Goal: Task Accomplishment & Management: Use online tool/utility

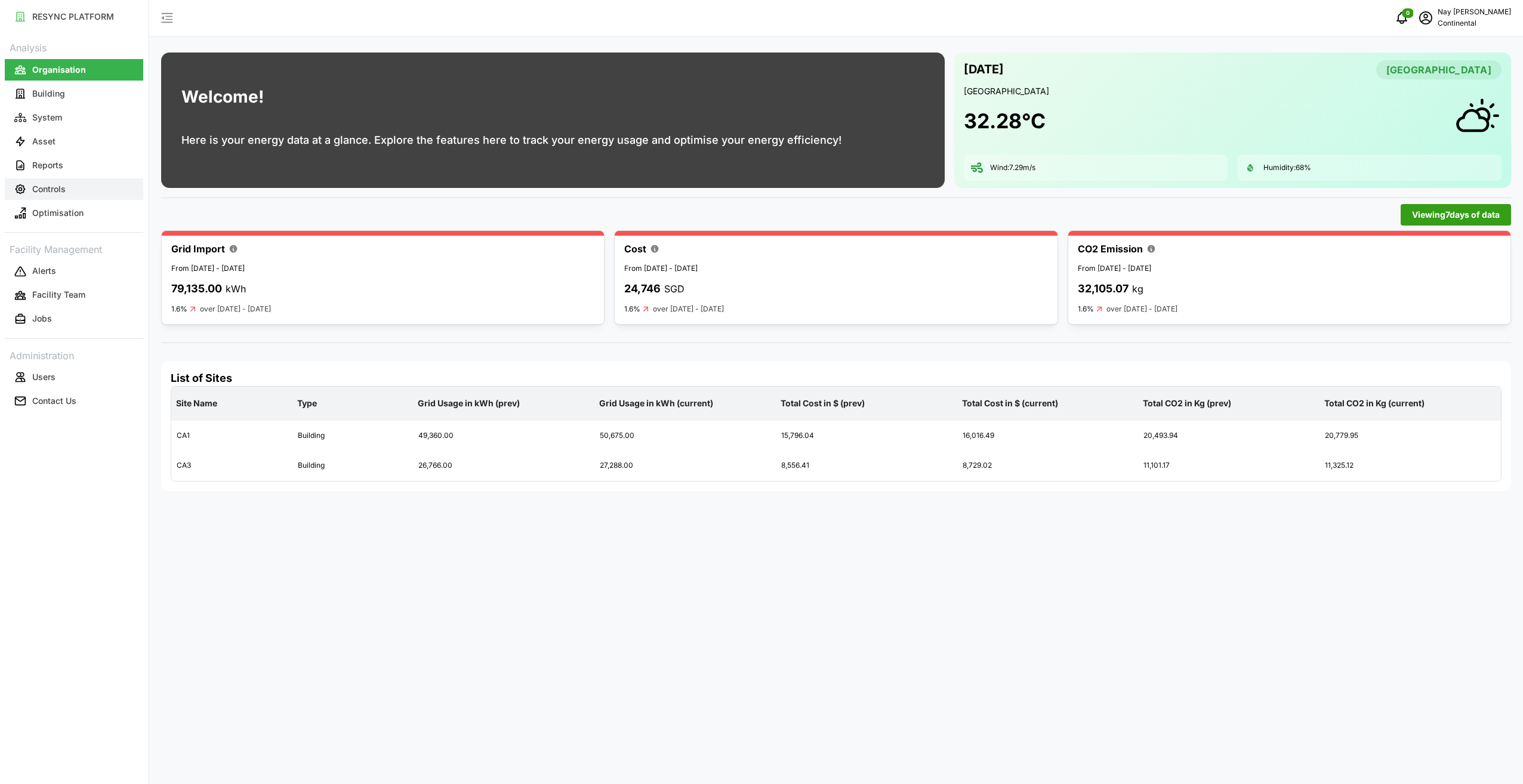
click at [40, 189] on p "Controls" at bounding box center [49, 189] width 34 height 12
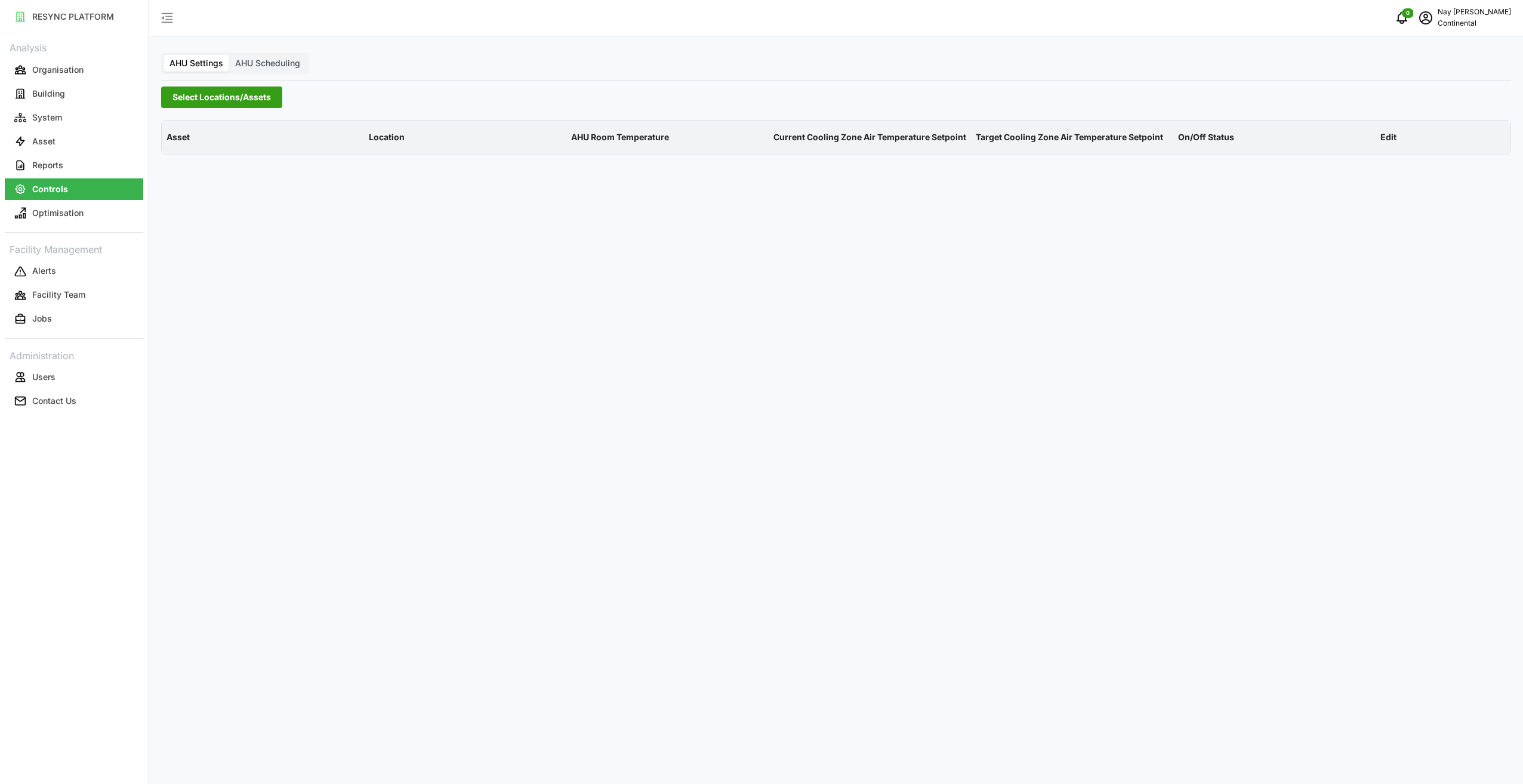
click at [284, 61] on span "AHU Scheduling" at bounding box center [267, 62] width 65 height 10
click at [229, 55] on input "AHU Scheduling" at bounding box center [229, 55] width 0 height 0
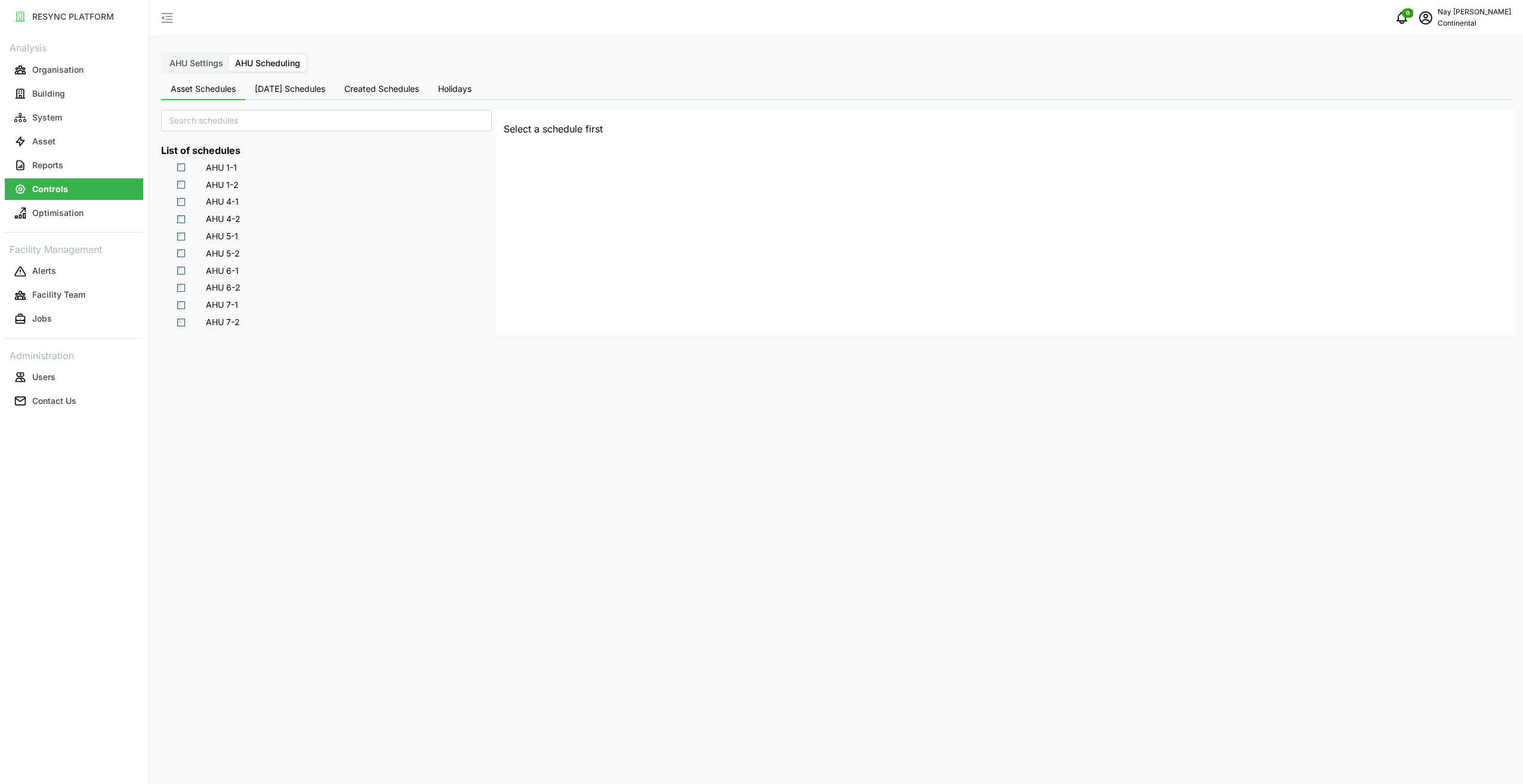
click at [204, 59] on span "AHU Settings" at bounding box center [196, 62] width 53 height 10
click at [163, 55] on input "AHU Settings" at bounding box center [163, 55] width 0 height 0
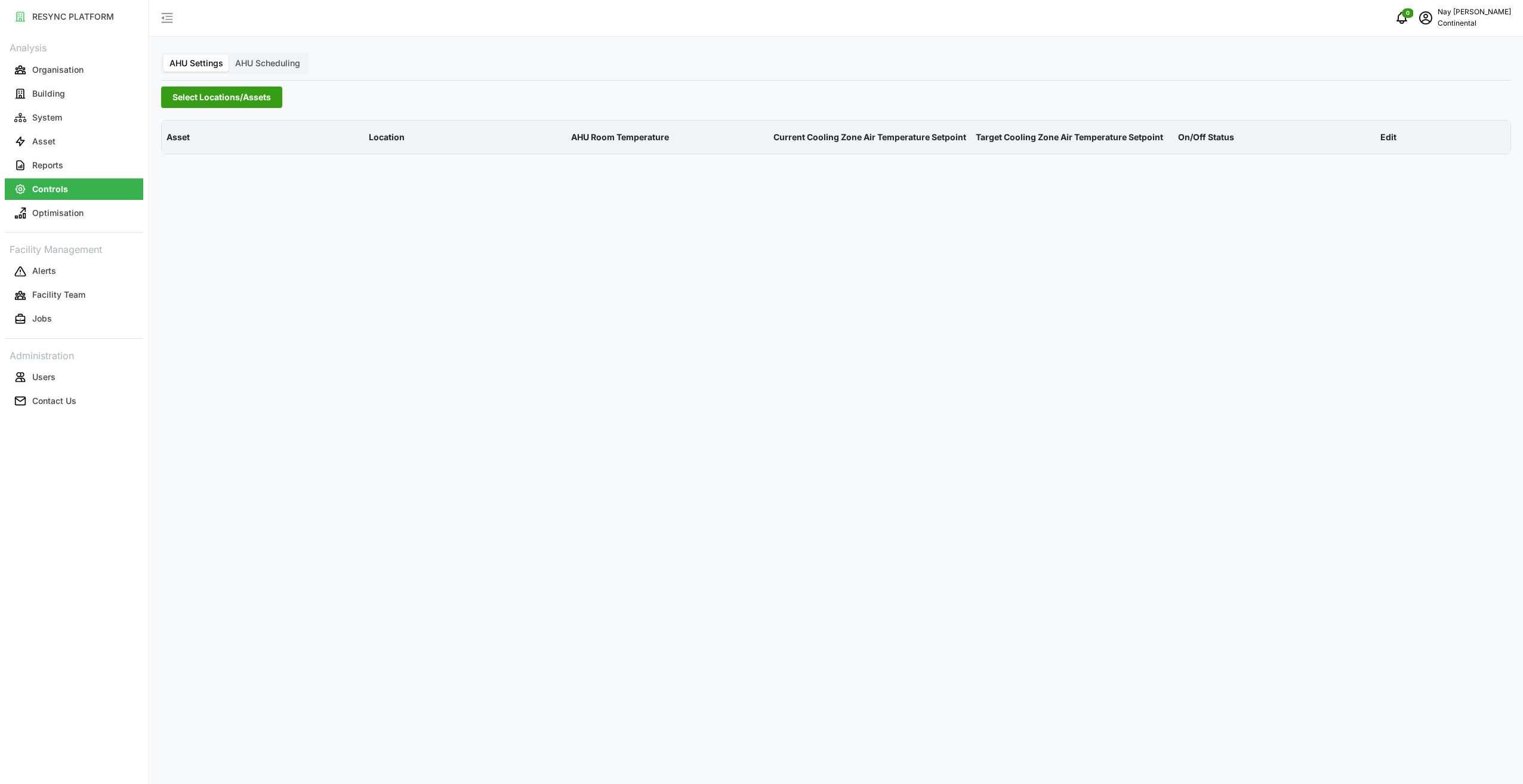
click at [203, 97] on span "Select Locations/Assets" at bounding box center [222, 97] width 99 height 20
click at [190, 150] on span "Select Continental Automotive Singapore" at bounding box center [191, 151] width 8 height 8
click at [174, 148] on icon at bounding box center [177, 151] width 10 height 10
click at [196, 170] on div "CA1" at bounding box center [287, 168] width 231 height 17
click at [200, 167] on span "Select CA1" at bounding box center [201, 168] width 8 height 8
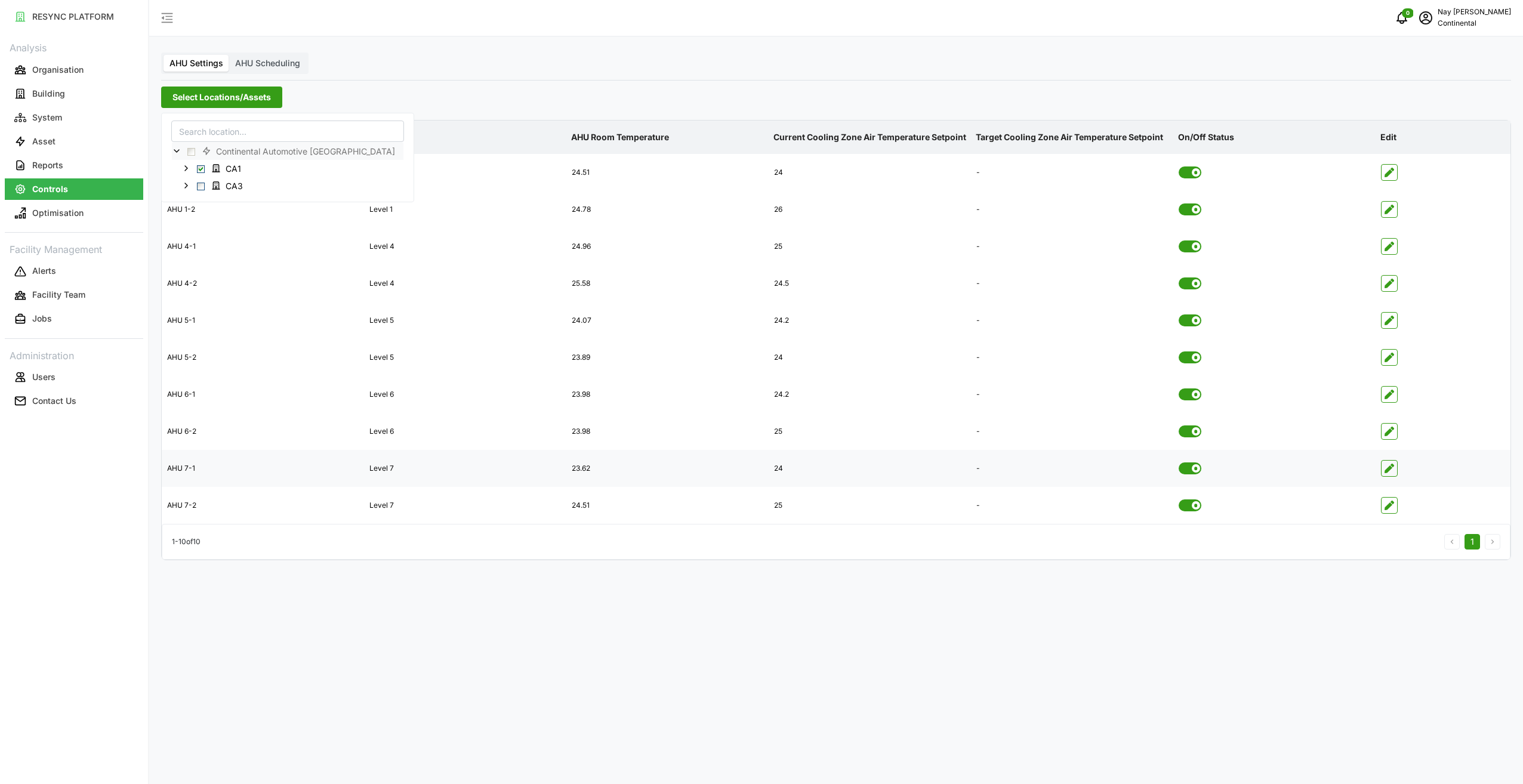
click at [620, 481] on div "23.62" at bounding box center [667, 469] width 201 height 29
click at [1141, 470] on span "button" at bounding box center [1390, 469] width 16 height 16
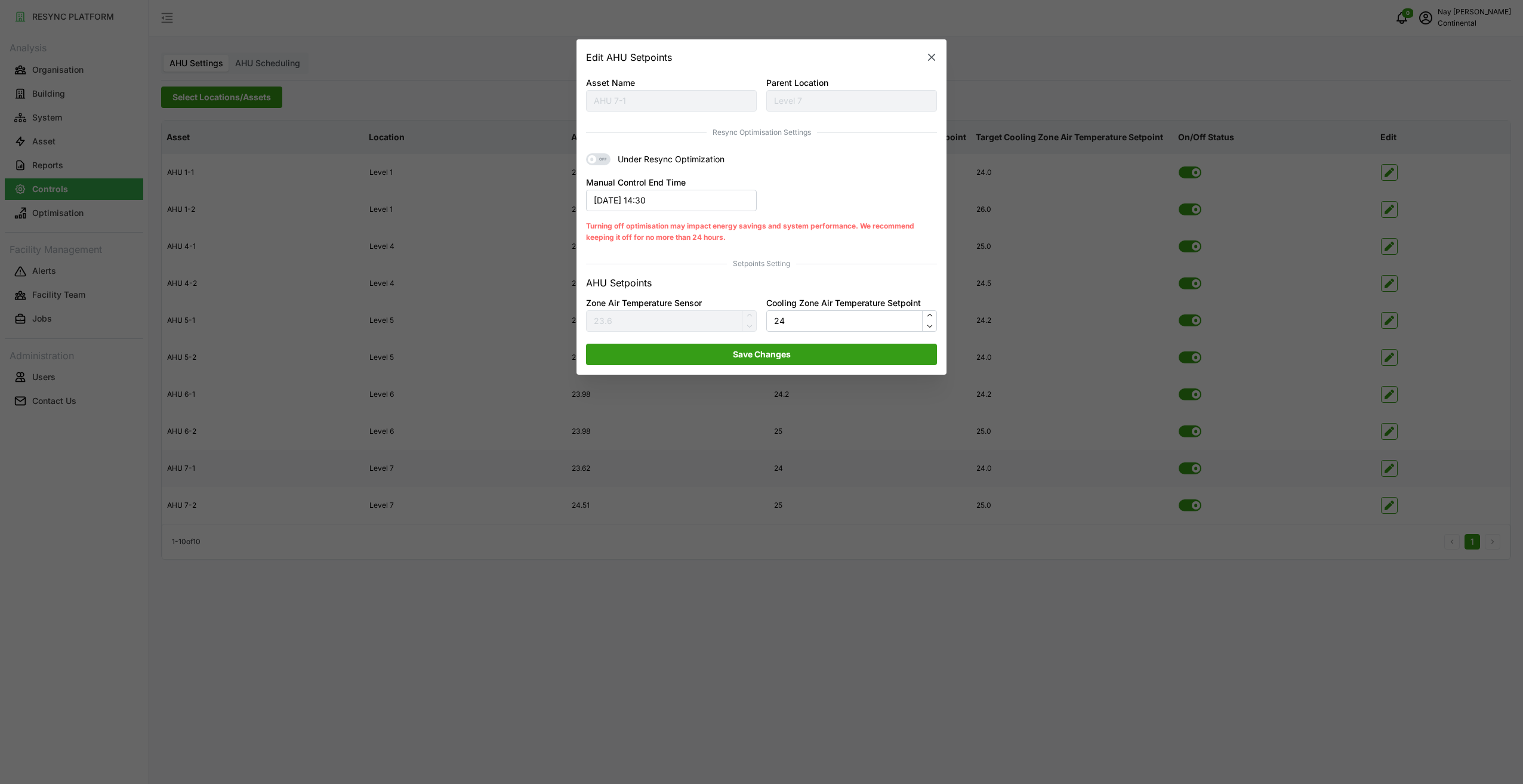
click at [930, 53] on icon "button" at bounding box center [932, 57] width 12 height 12
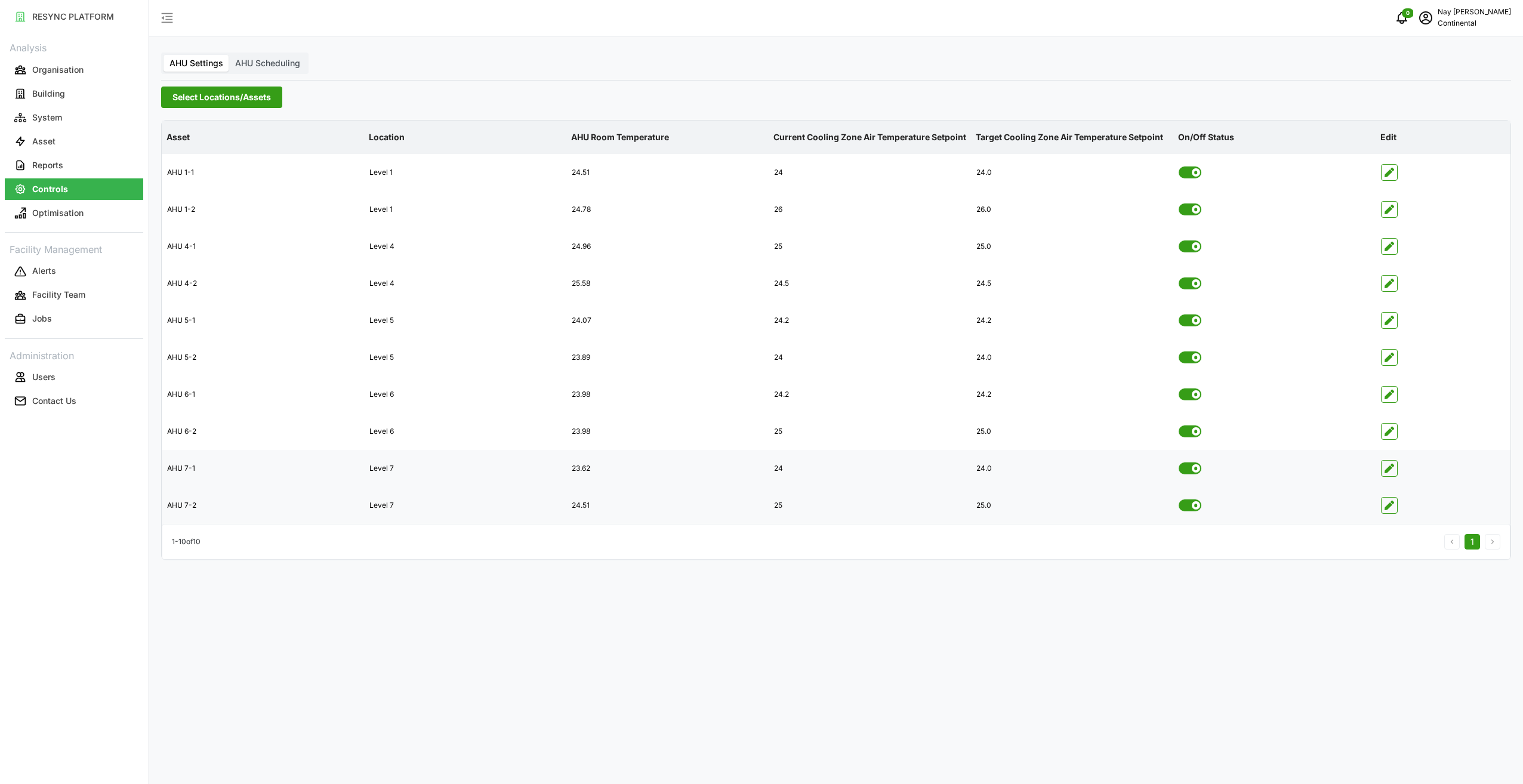
click at [581, 506] on div "24.51" at bounding box center [667, 505] width 201 height 29
click at [1141, 508] on span "button" at bounding box center [1390, 505] width 16 height 16
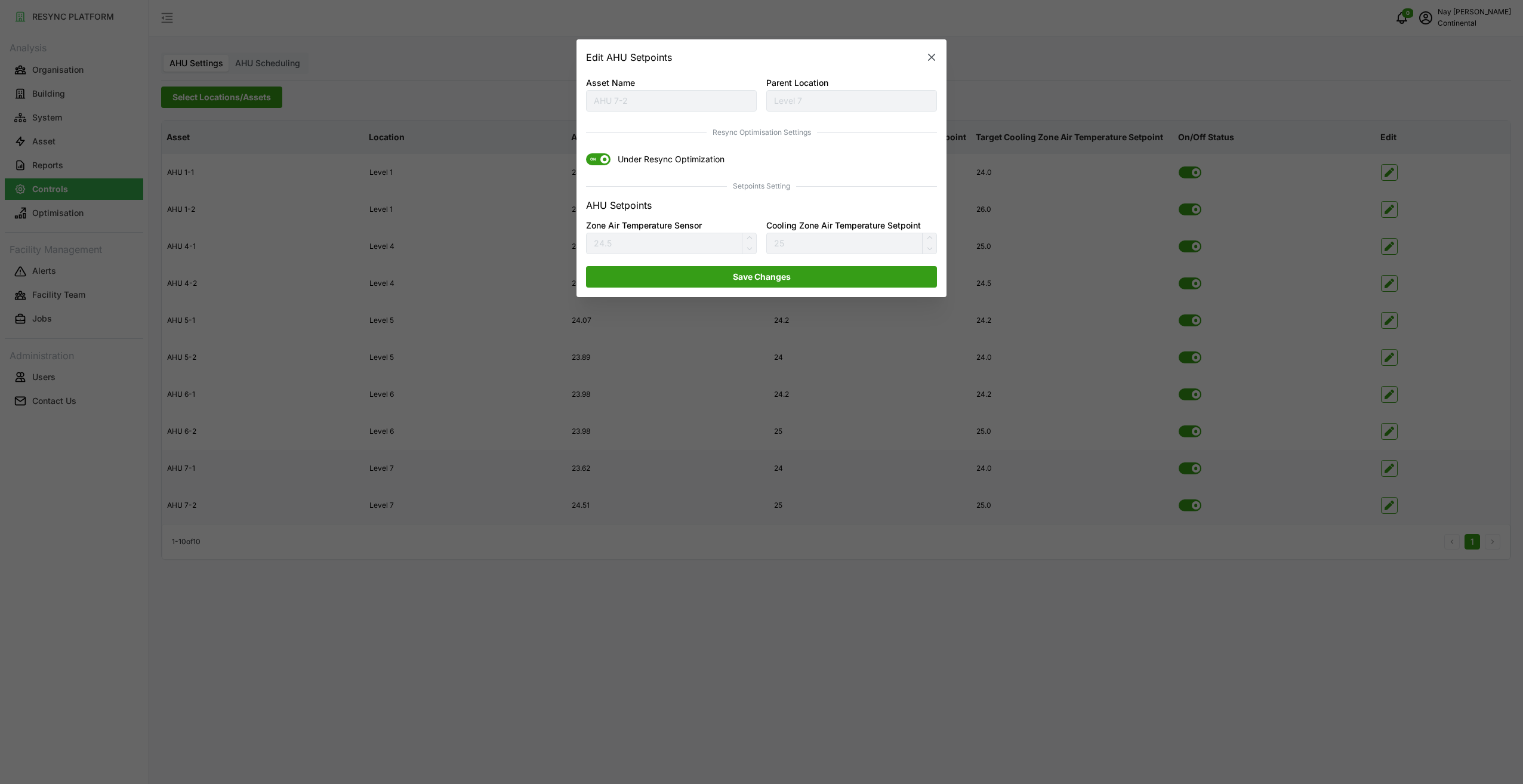
click at [930, 51] on button "button" at bounding box center [932, 57] width 17 height 17
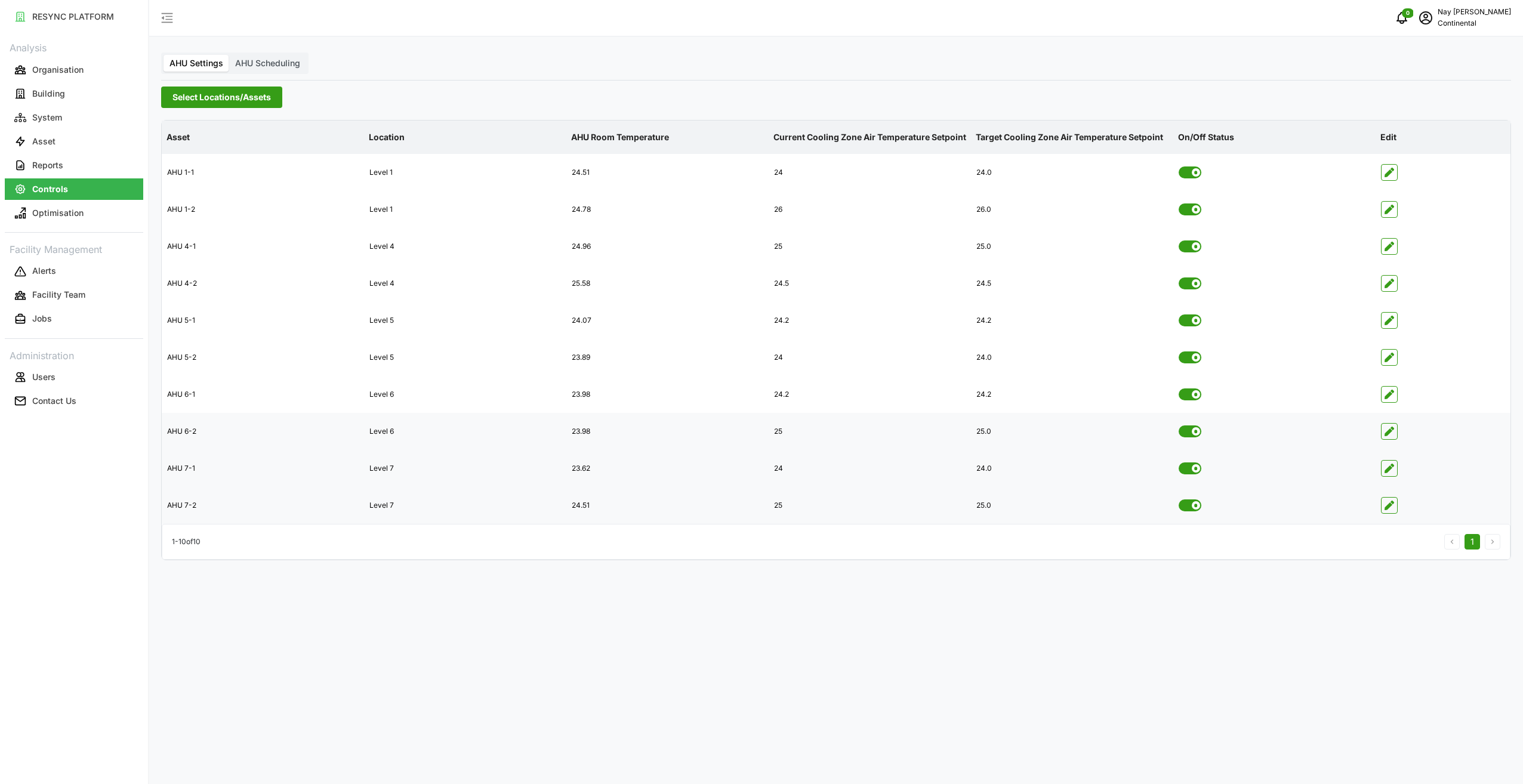
click at [1141, 433] on icon "button" at bounding box center [1390, 431] width 10 height 10
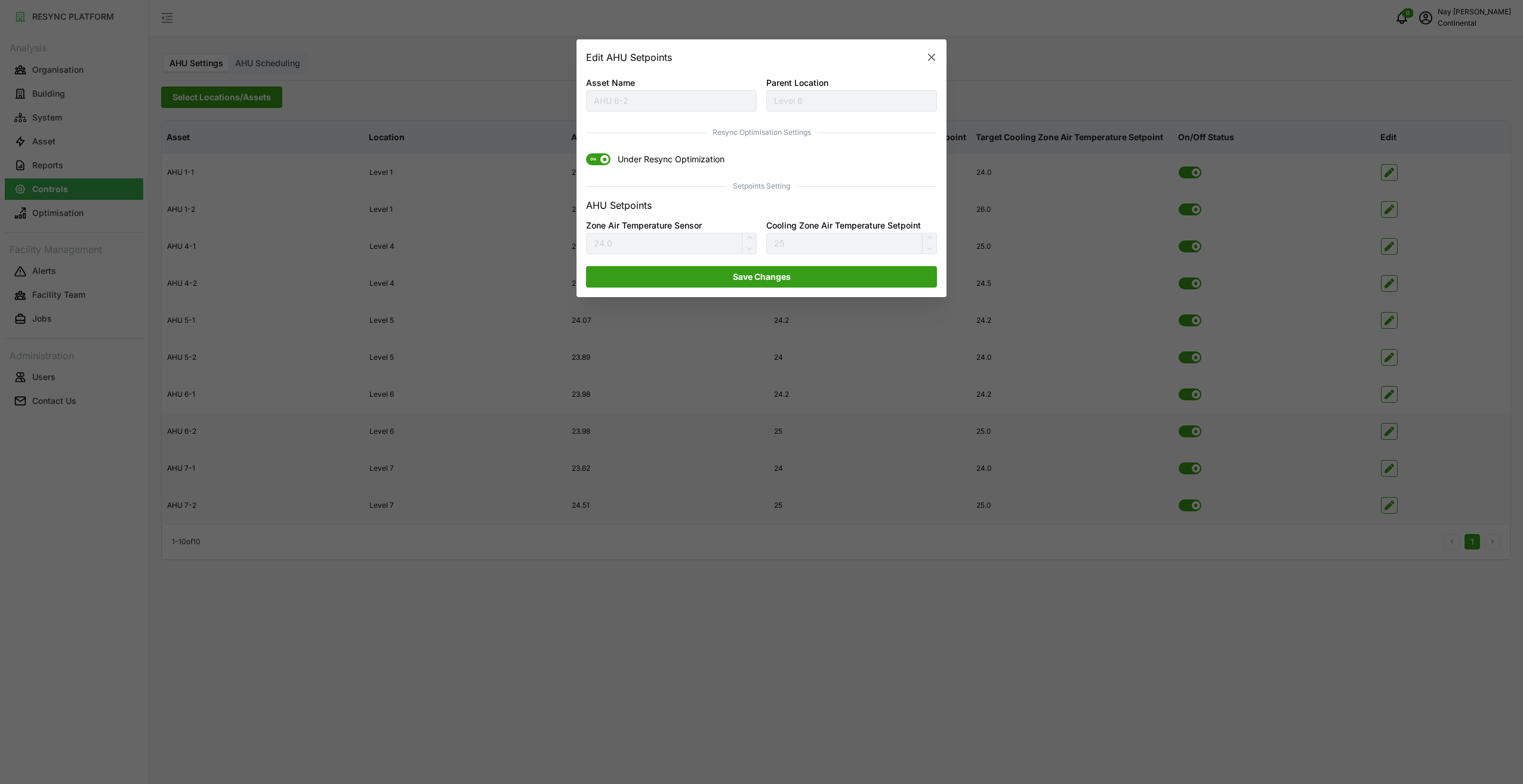
click at [930, 59] on icon "button" at bounding box center [932, 57] width 7 height 7
